Goal: Book appointment/travel/reservation

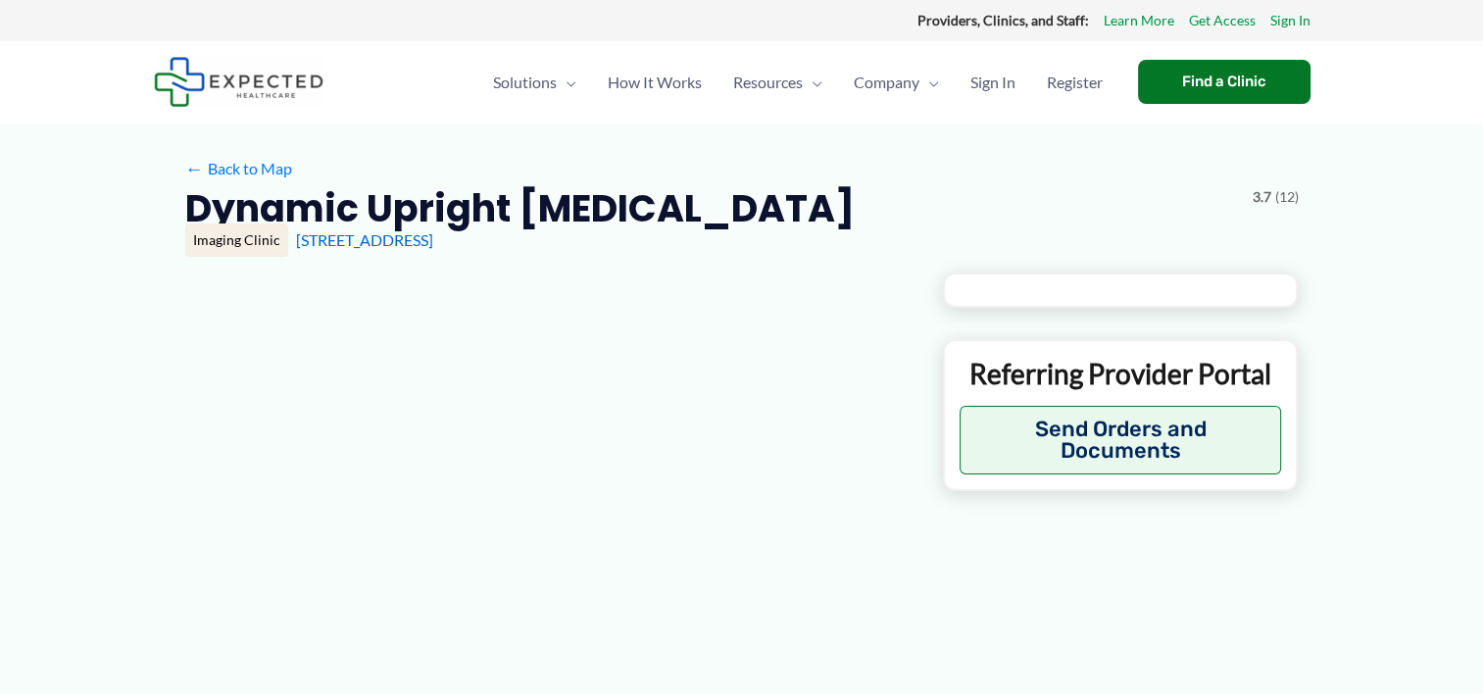
type input "**********"
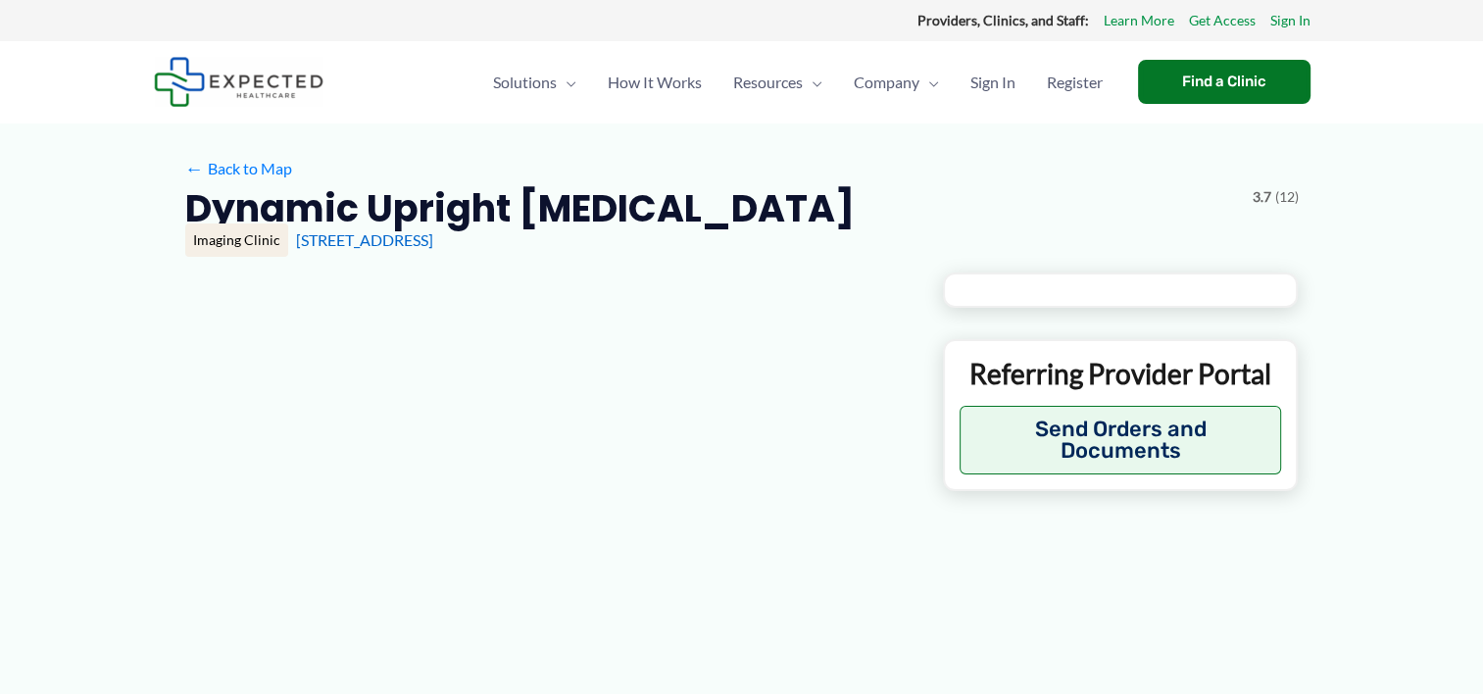
type input "**********"
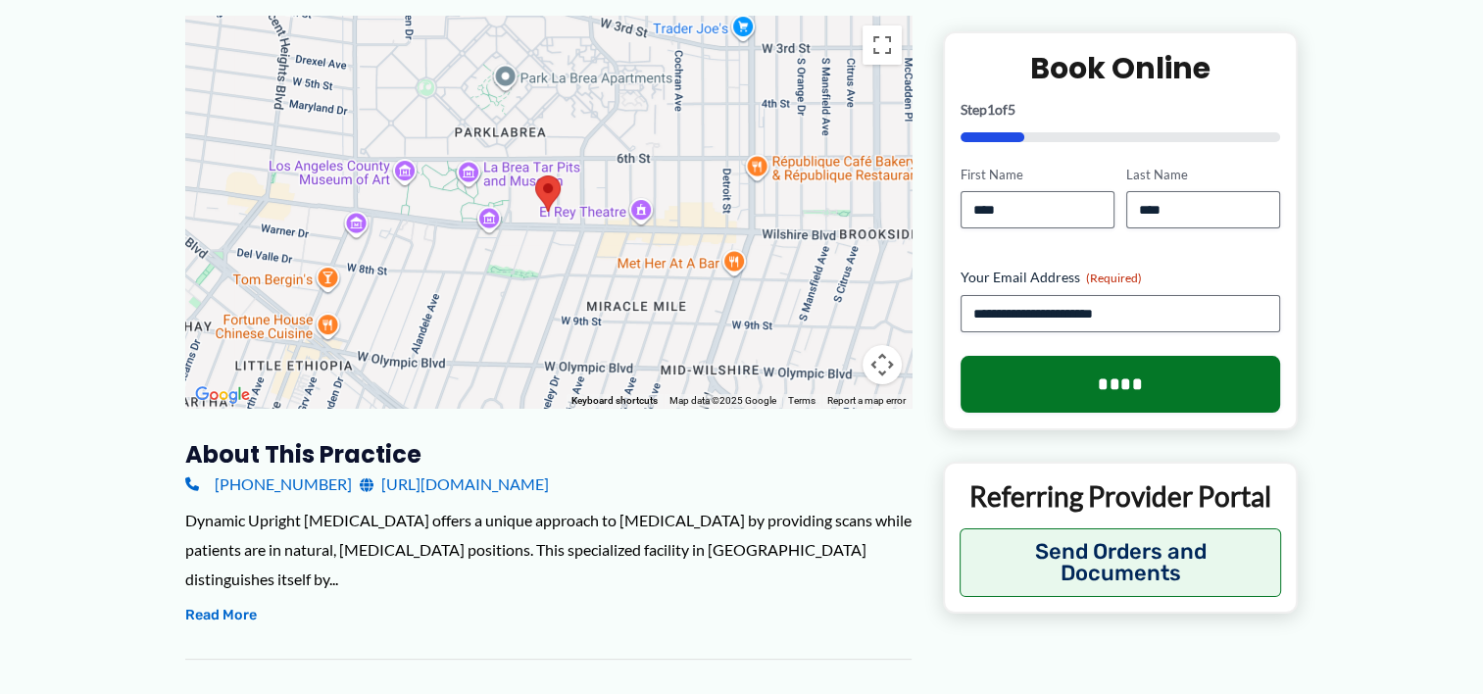
scroll to position [334, 0]
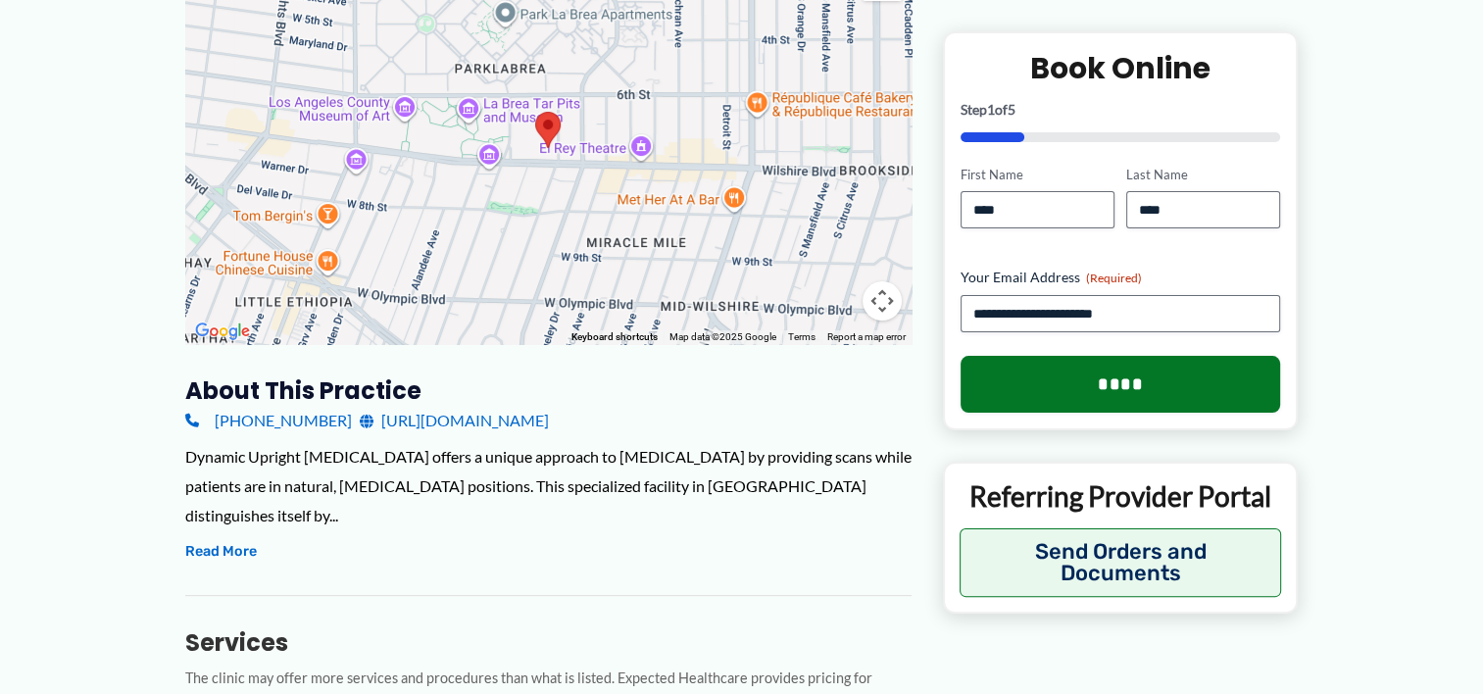
click at [520, 423] on link "[URL][DOMAIN_NAME]" at bounding box center [454, 420] width 189 height 29
